Goal: Task Accomplishment & Management: Use online tool/utility

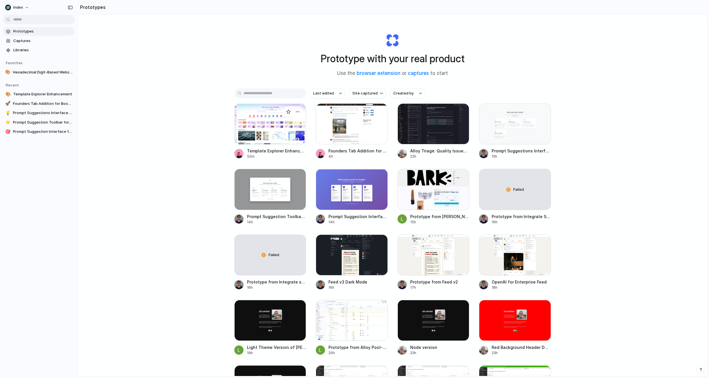
click at [267, 141] on div at bounding box center [270, 123] width 72 height 41
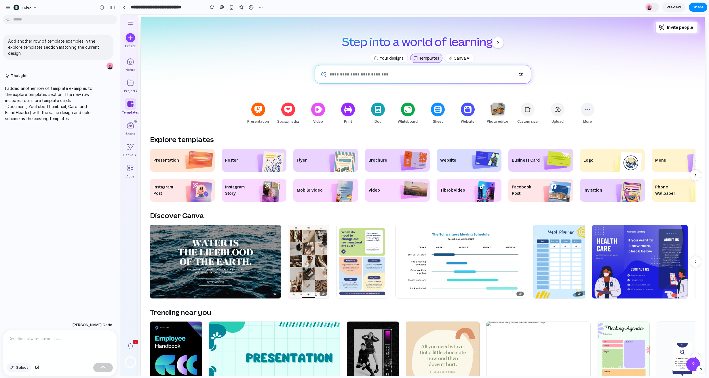
click at [12, 366] on div "button" at bounding box center [12, 367] width 4 height 3
click at [498, 42] on div at bounding box center [413, 195] width 587 height 361
click at [502, 37] on div at bounding box center [413, 195] width 587 height 361
type input "**"
click at [596, 59] on div "button" at bounding box center [595, 58] width 5 height 5
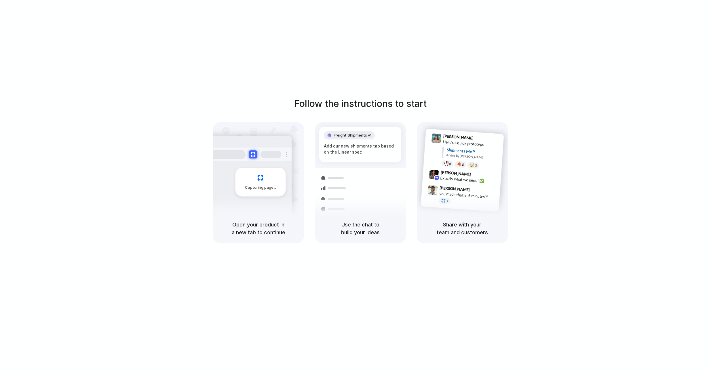
click at [659, 44] on div "Follow the instructions to start Capturing page Open your product in a new tab …" at bounding box center [360, 194] width 720 height 389
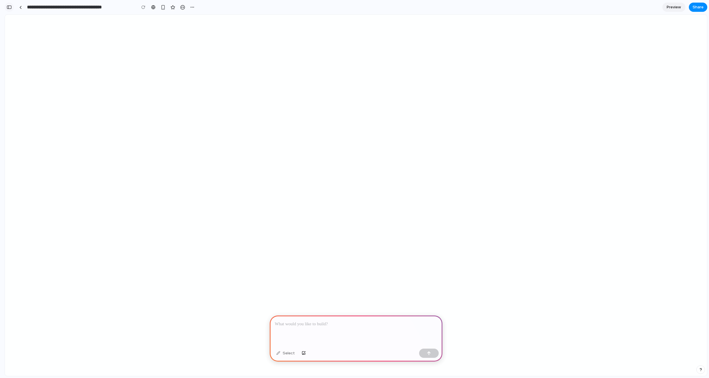
click at [9, 4] on button "button" at bounding box center [9, 7] width 9 height 9
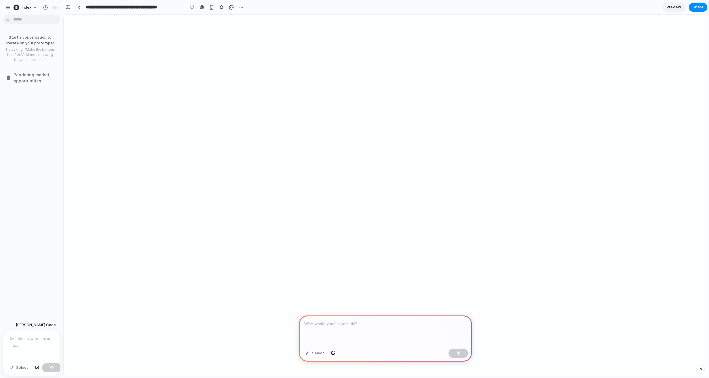
click at [3, 6] on div at bounding box center [2, 189] width 5 height 378
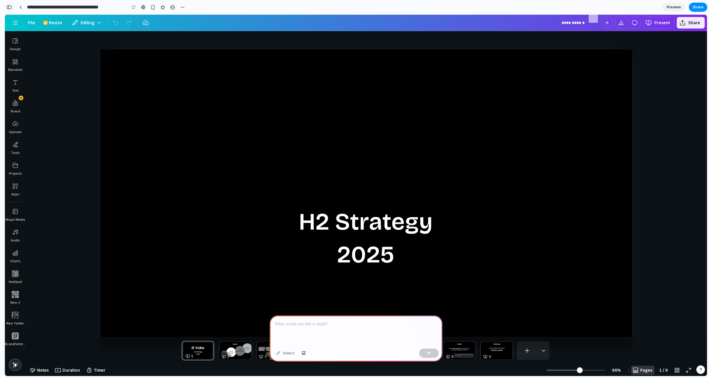
click at [12, 7] on button "button" at bounding box center [9, 7] width 9 height 9
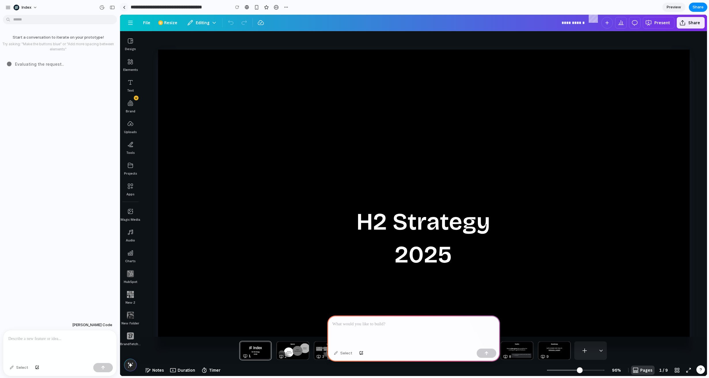
click at [123, 8] on div at bounding box center [124, 7] width 3 height 3
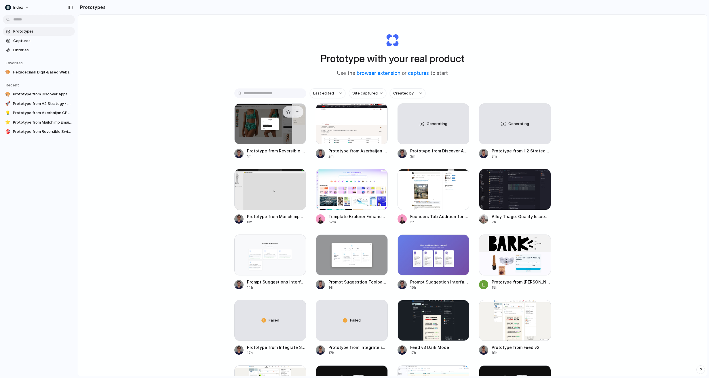
click at [246, 131] on div at bounding box center [270, 123] width 72 height 41
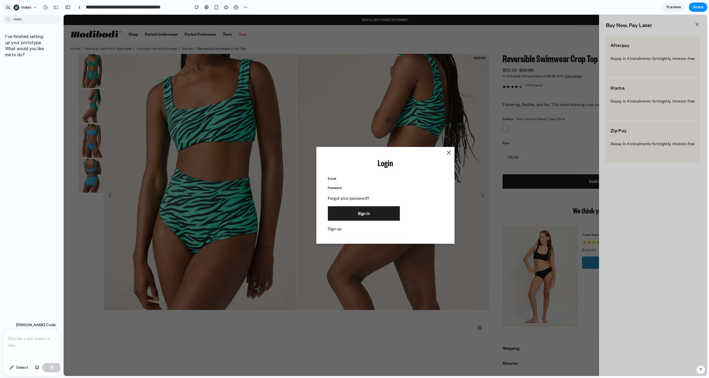
click at [8, 7] on div "button" at bounding box center [7, 7] width 5 height 5
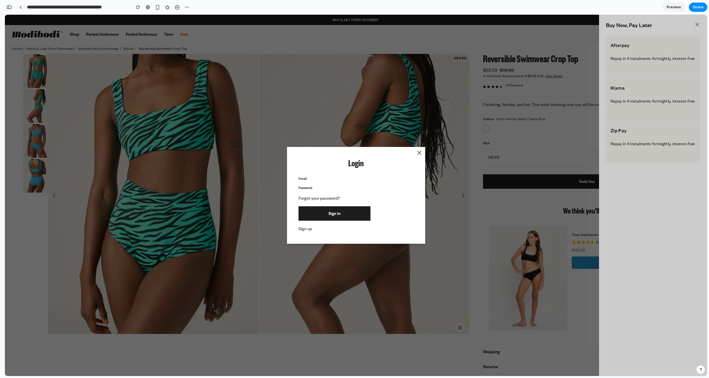
click at [10, 7] on div "button" at bounding box center [9, 7] width 5 height 4
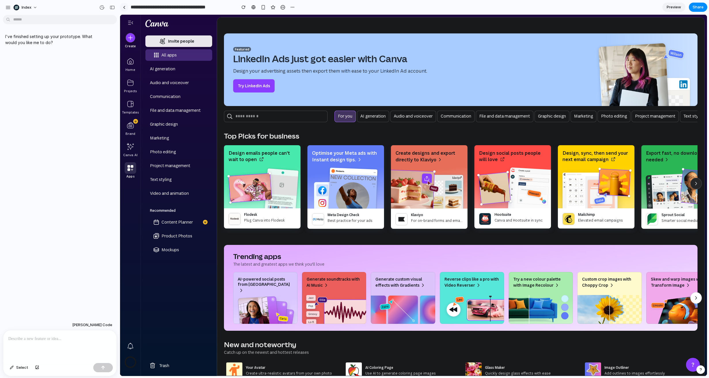
click at [125, 9] on link at bounding box center [124, 7] width 9 height 9
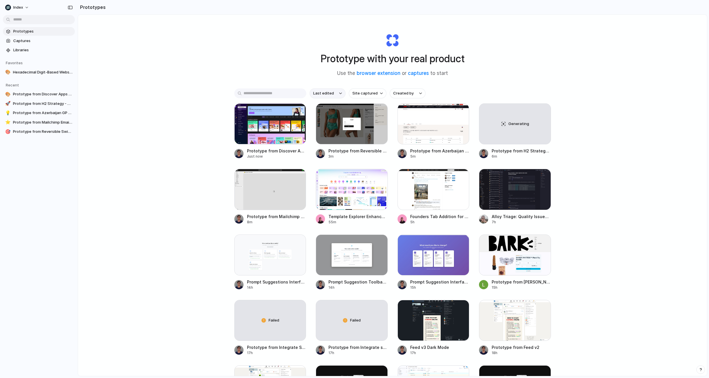
click at [335, 96] on button "Last edited" at bounding box center [328, 93] width 36 height 10
click at [330, 115] on span "Last created" at bounding box center [325, 116] width 24 height 6
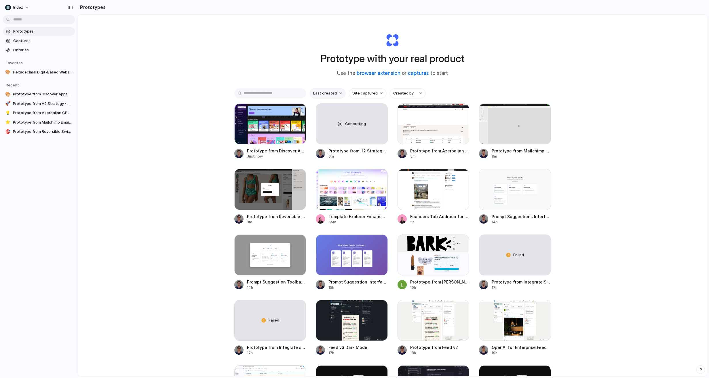
click at [329, 94] on span "Last created" at bounding box center [325, 93] width 24 height 6
click at [329, 104] on span "Last edited" at bounding box center [323, 107] width 21 height 6
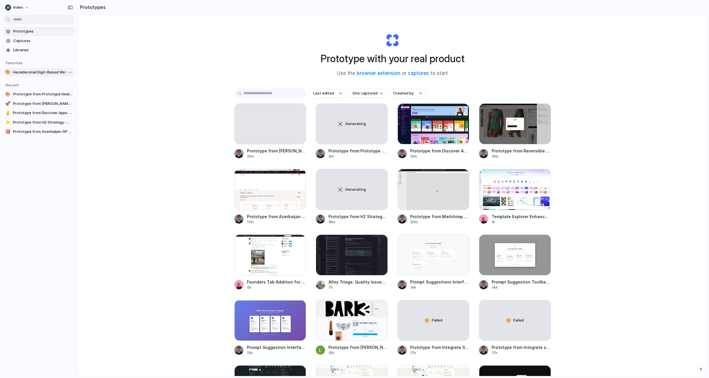
click at [23, 75] on link "🎨 Hexadecimal Digit-Based Website Demo" at bounding box center [39, 72] width 72 height 9
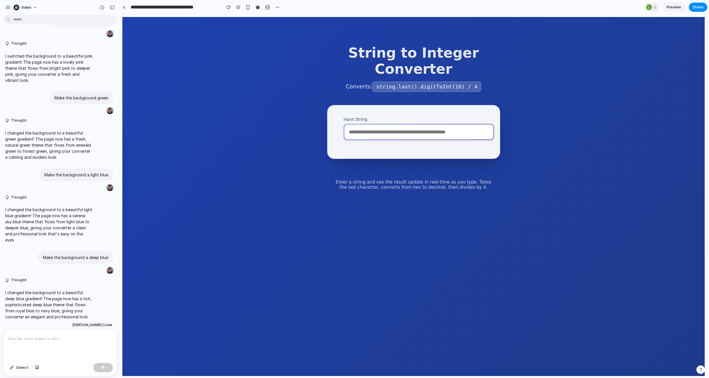
click at [388, 138] on input "Input String" at bounding box center [419, 132] width 150 height 16
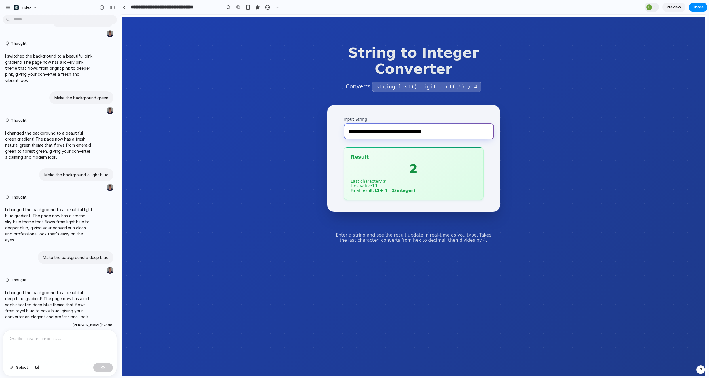
type input "**********"
click at [313, 147] on main "**********" at bounding box center [413, 197] width 582 height 361
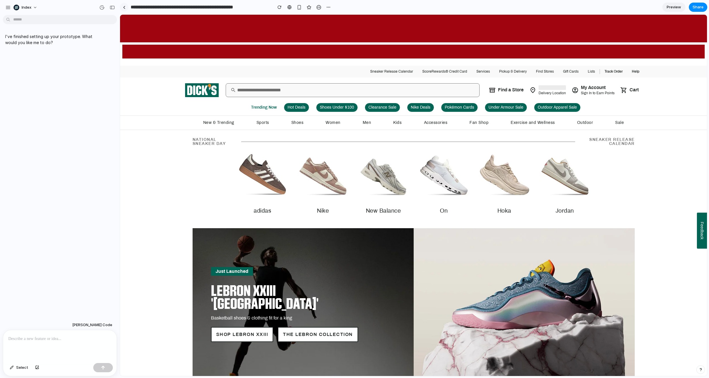
click at [125, 9] on link at bounding box center [124, 7] width 9 height 9
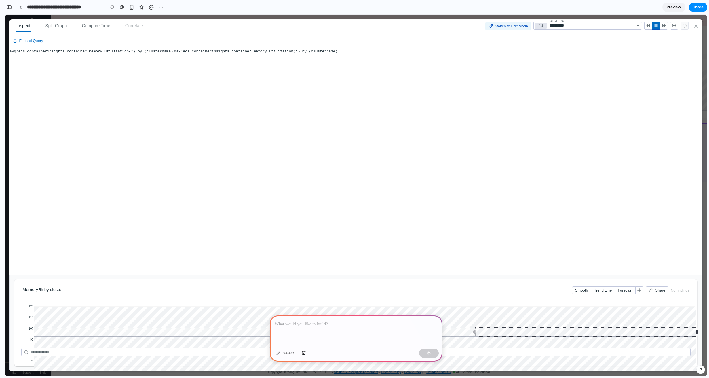
click at [462, 8] on section "**********" at bounding box center [356, 7] width 703 height 14
click at [20, 6] on div at bounding box center [20, 7] width 3 height 3
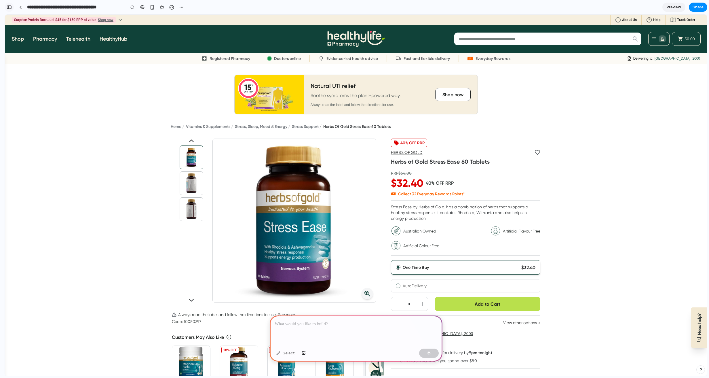
click at [10, 4] on button "button" at bounding box center [9, 7] width 9 height 9
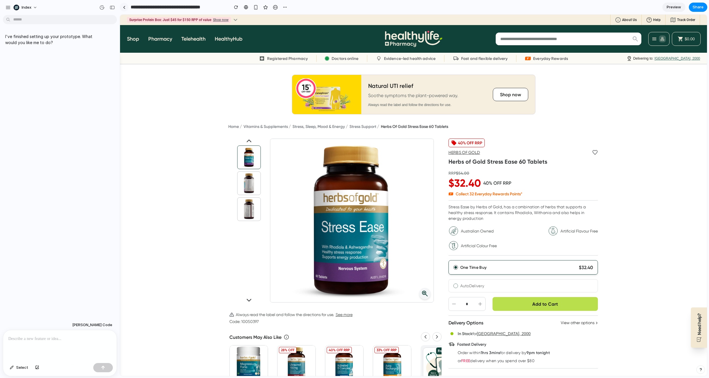
click at [125, 11] on div at bounding box center [124, 7] width 9 height 9
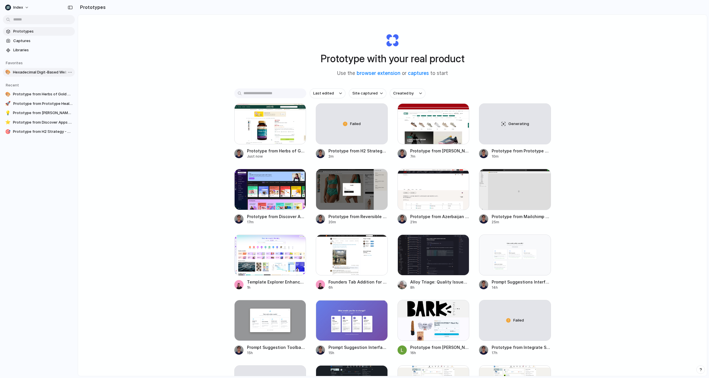
click at [25, 71] on span "Hexadecimal Digit-Based Website Demo" at bounding box center [43, 72] width 60 height 6
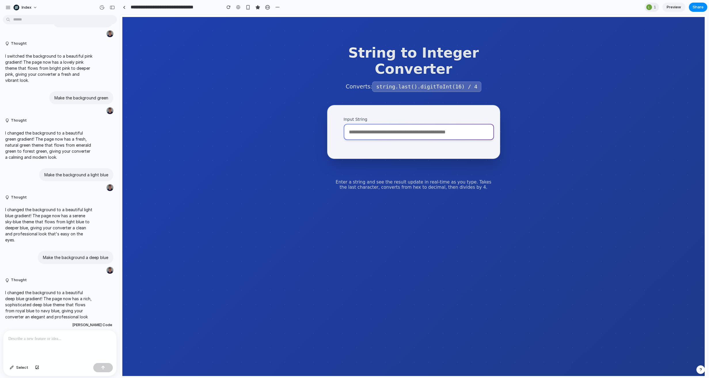
click at [388, 137] on input "Input String" at bounding box center [419, 132] width 150 height 16
paste input "**********"
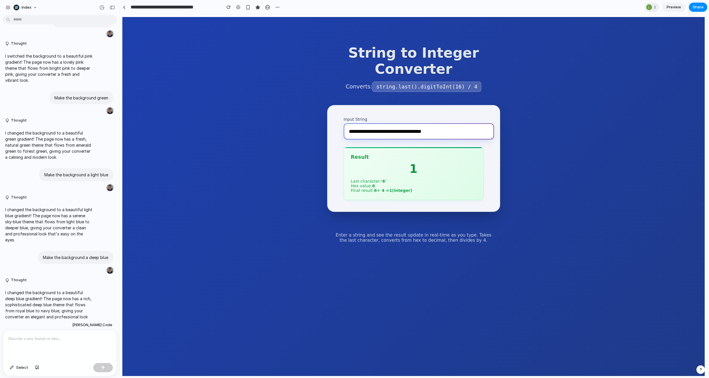
type input "**********"
click at [122, 7] on link at bounding box center [124, 7] width 9 height 9
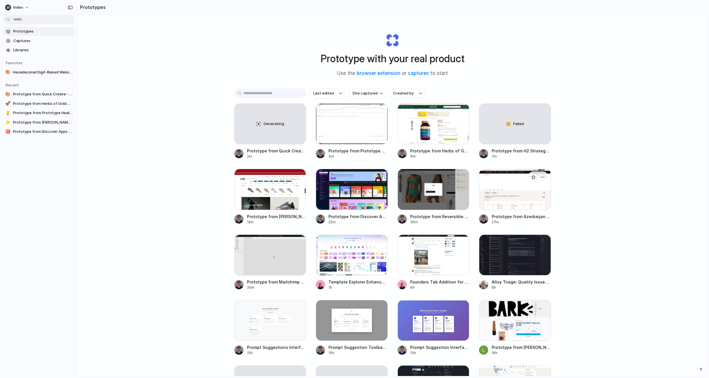
click at [517, 202] on div at bounding box center [515, 189] width 72 height 41
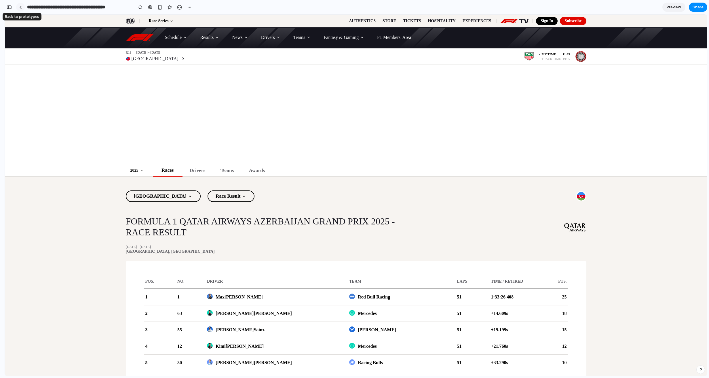
click at [20, 9] on link at bounding box center [20, 7] width 9 height 9
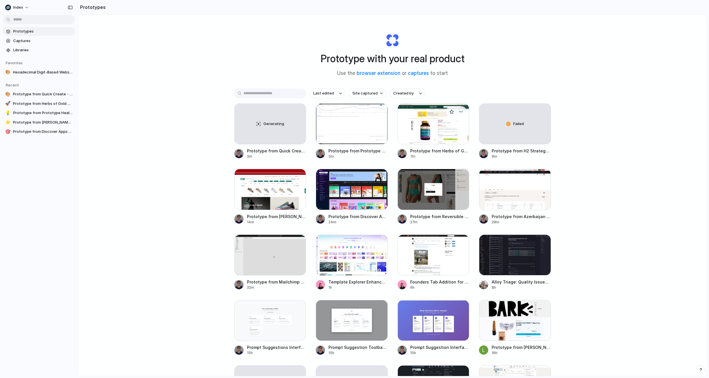
click at [429, 128] on div at bounding box center [433, 123] width 72 height 41
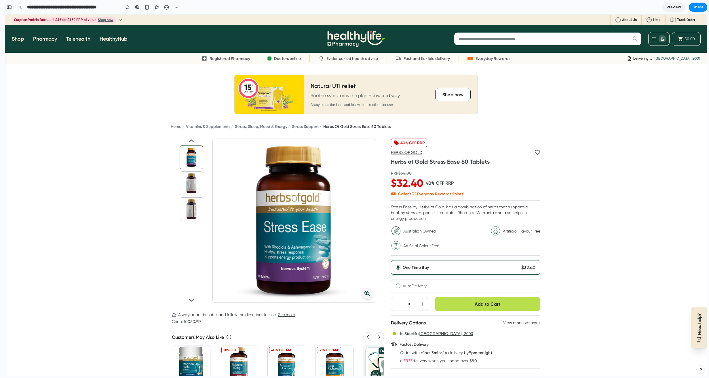
click at [10, 6] on div "button" at bounding box center [9, 7] width 5 height 4
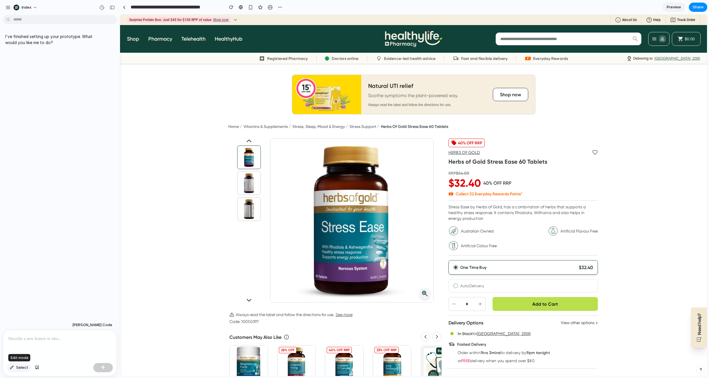
click at [20, 370] on button "Select" at bounding box center [19, 367] width 24 height 9
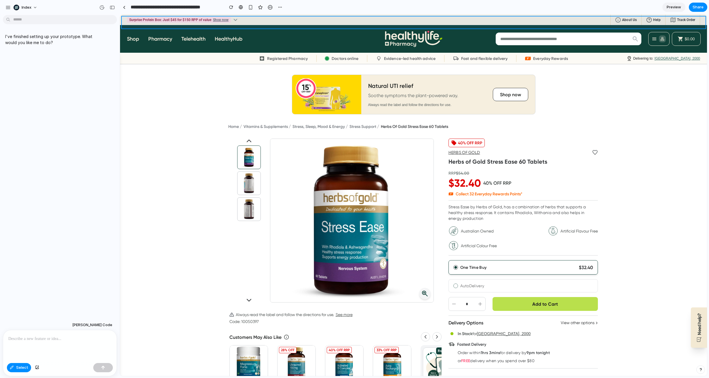
click at [285, 20] on div at bounding box center [413, 195] width 587 height 361
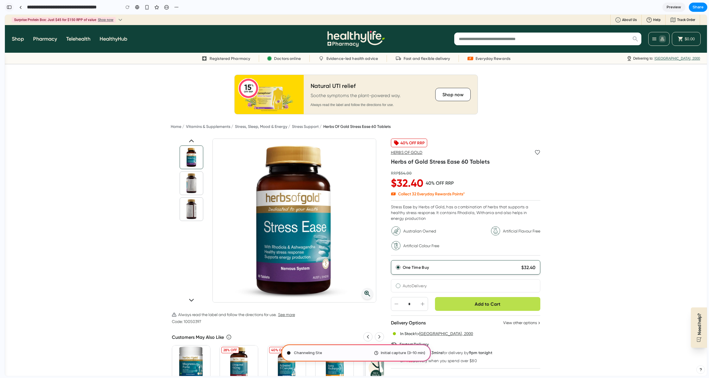
click at [13, 9] on button "button" at bounding box center [9, 7] width 9 height 9
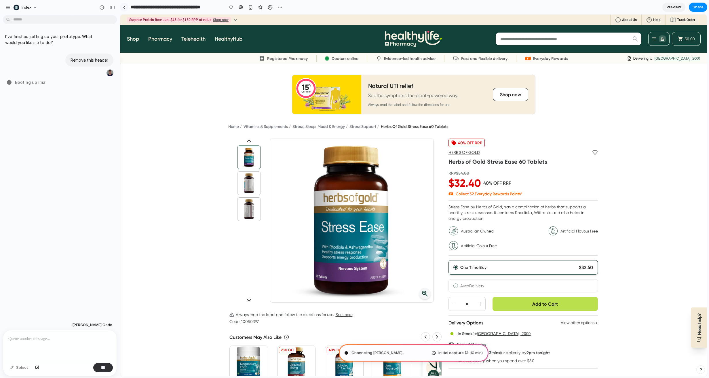
click at [121, 7] on link at bounding box center [124, 7] width 9 height 9
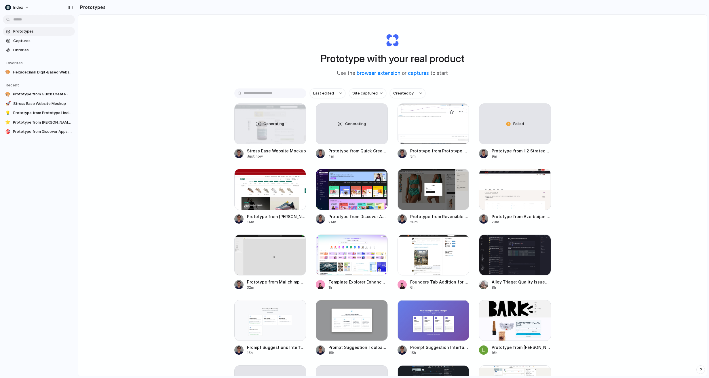
click at [427, 124] on div at bounding box center [433, 123] width 72 height 41
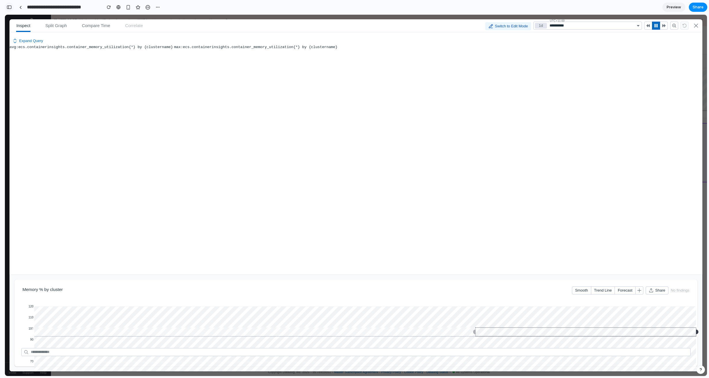
click at [9, 5] on button "button" at bounding box center [9, 7] width 9 height 9
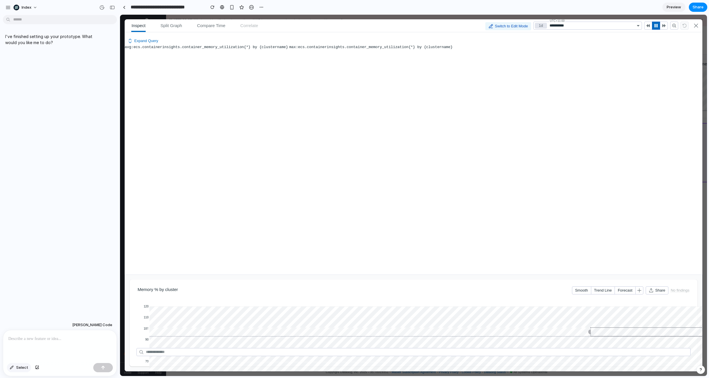
click at [12, 363] on button "Select" at bounding box center [19, 367] width 24 height 9
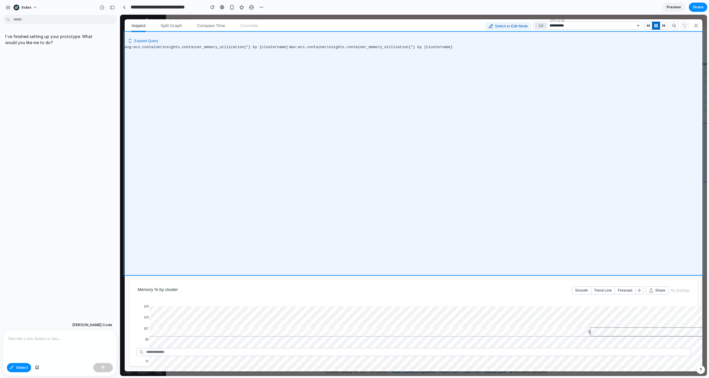
click at [198, 57] on div at bounding box center [413, 195] width 587 height 361
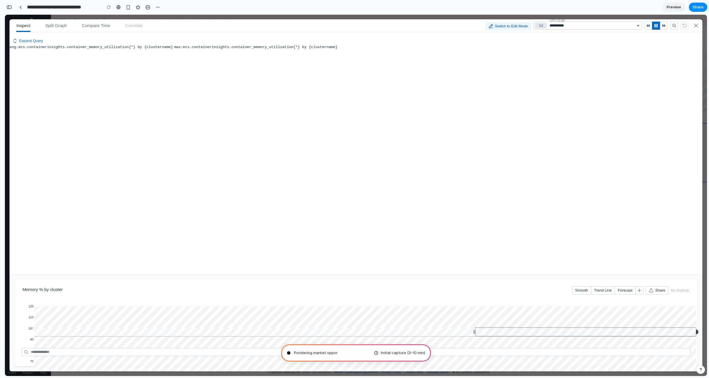
click at [9, 6] on div "button" at bounding box center [9, 7] width 5 height 4
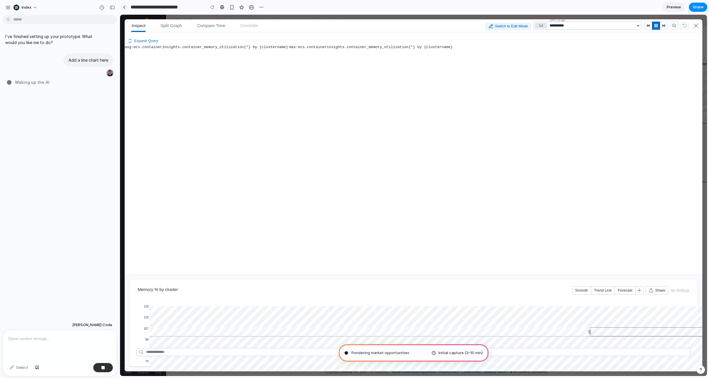
type input "**********"
click at [125, 5] on link at bounding box center [124, 7] width 9 height 9
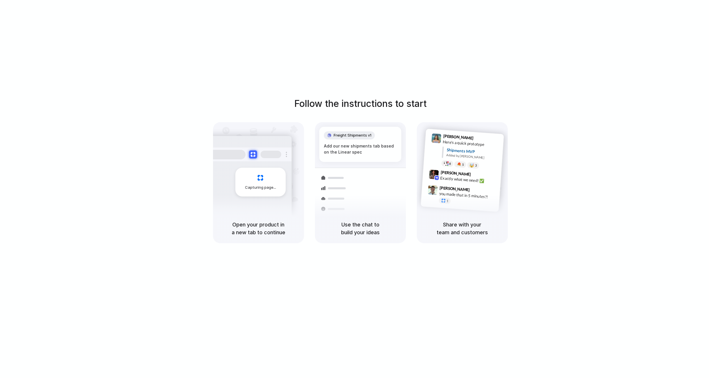
click at [666, 55] on div "Follow the instructions to start Capturing page Open your product in a new tab …" at bounding box center [360, 194] width 720 height 389
